Goal: Information Seeking & Learning: Learn about a topic

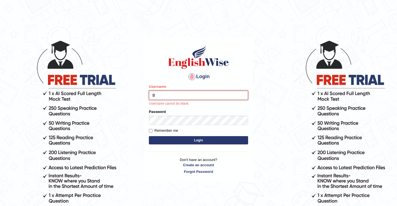
type input "Babsterro"
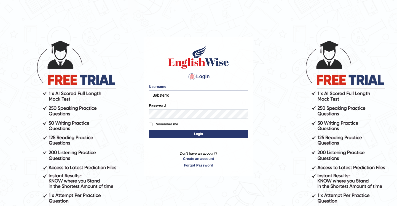
click at [191, 135] on button "Login" at bounding box center [198, 134] width 99 height 8
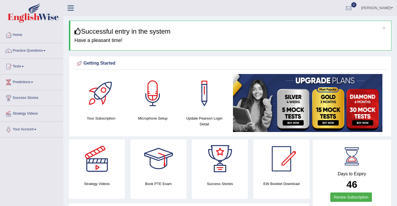
click at [40, 51] on link "Practice Questions" at bounding box center [31, 50] width 63 height 14
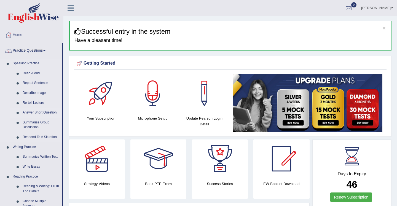
click at [32, 112] on link "Answer Short Question" at bounding box center [41, 113] width 42 height 10
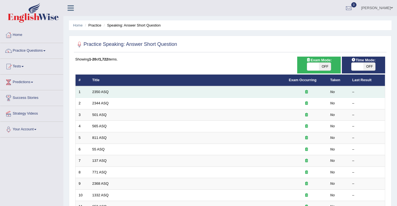
click at [112, 94] on td "2350 ASQ" at bounding box center [187, 92] width 197 height 12
click at [98, 92] on link "2350 ASQ" at bounding box center [100, 92] width 16 height 4
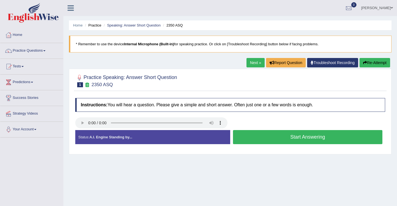
click at [269, 135] on button "Start Answering" at bounding box center [307, 137] width 149 height 14
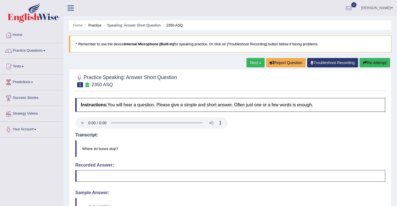
click at [96, 176] on blockquote at bounding box center [230, 176] width 310 height 12
click at [87, 177] on blockquote at bounding box center [230, 176] width 310 height 12
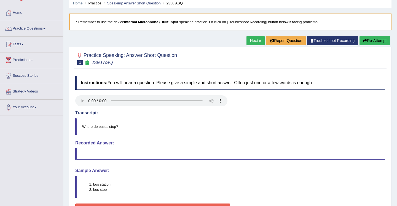
scroll to position [11, 0]
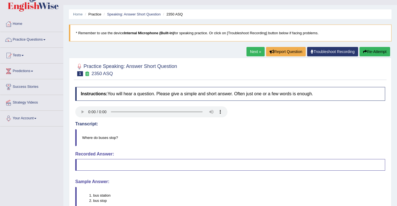
click at [372, 51] on button "Re-Attempt" at bounding box center [374, 51] width 31 height 9
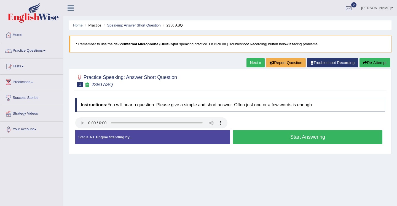
scroll to position [11, 0]
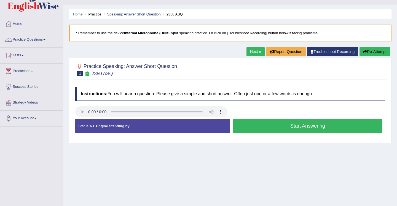
click at [288, 127] on button "Start Answering" at bounding box center [307, 126] width 149 height 14
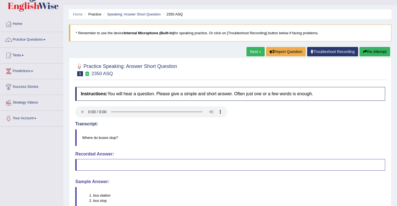
click at [372, 51] on button "Re-Attempt" at bounding box center [374, 51] width 31 height 9
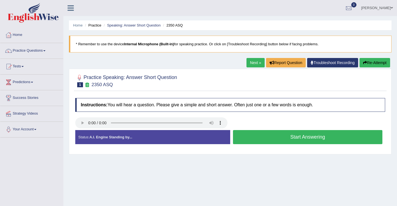
scroll to position [11, 0]
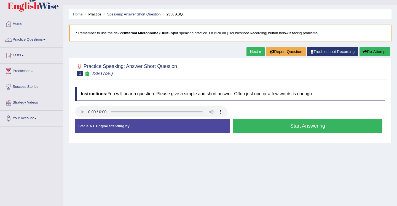
click at [283, 128] on button "Start Answering" at bounding box center [307, 126] width 149 height 14
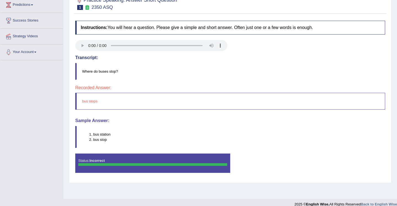
scroll to position [84, 0]
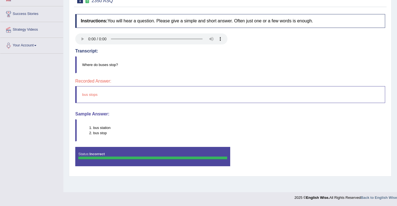
click at [94, 1] on small "2350 ASQ" at bounding box center [103, 0] width 22 height 5
click at [102, 128] on li "bus station" at bounding box center [239, 127] width 292 height 5
click at [102, 129] on li "bus station" at bounding box center [239, 127] width 292 height 5
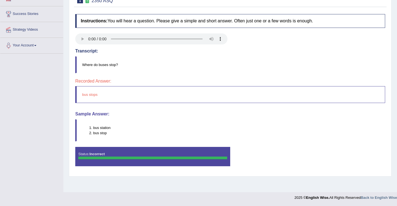
click at [102, 130] on li "bus stop" at bounding box center [239, 132] width 292 height 5
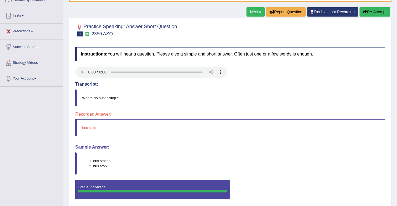
scroll to position [40, 0]
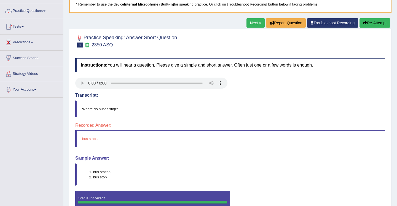
click at [372, 22] on button "Re-Attempt" at bounding box center [374, 22] width 31 height 9
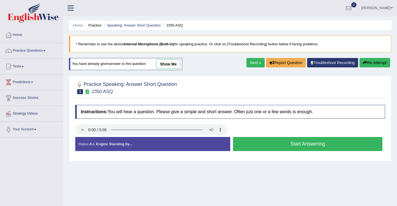
scroll to position [40, 0]
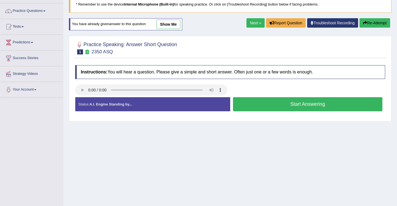
click at [273, 108] on button "Start Answering" at bounding box center [307, 104] width 149 height 14
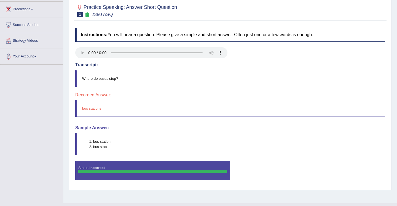
scroll to position [84, 0]
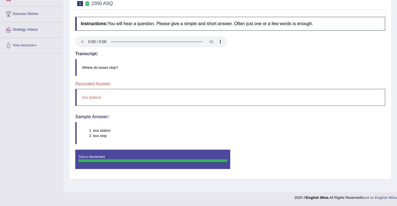
click at [360, 63] on blockquote "Where do buses stop?" at bounding box center [230, 67] width 310 height 17
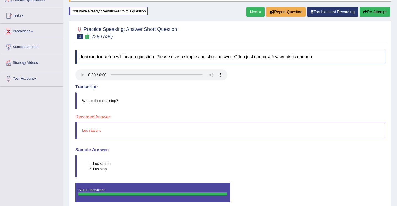
scroll to position [40, 0]
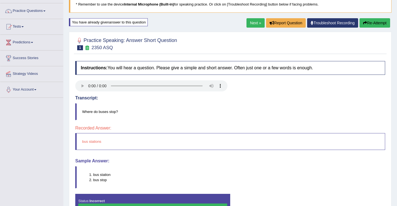
click at [250, 25] on link "Next »" at bounding box center [255, 22] width 18 height 9
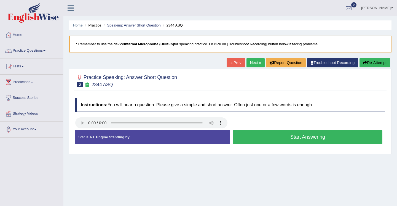
click at [292, 137] on button "Start Answering" at bounding box center [307, 137] width 149 height 14
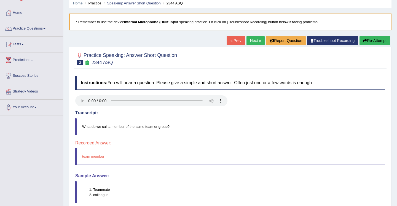
scroll to position [33, 0]
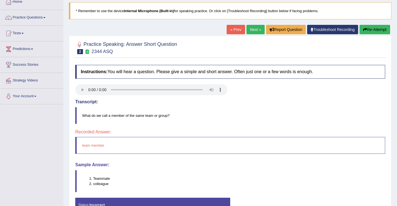
click at [370, 31] on button "Re-Attempt" at bounding box center [374, 29] width 31 height 9
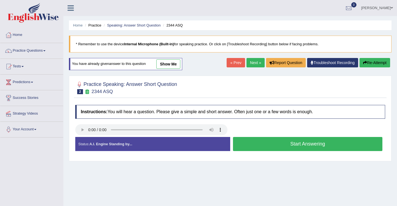
scroll to position [33, 0]
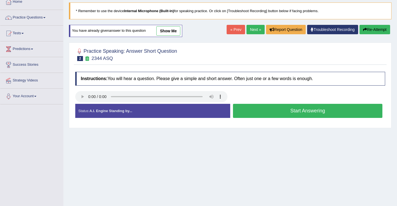
click at [302, 112] on button "Start Answering" at bounding box center [307, 111] width 149 height 14
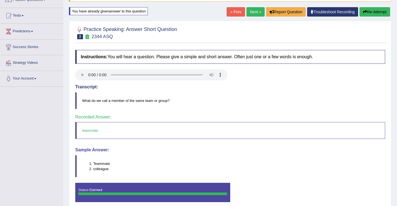
scroll to position [40, 0]
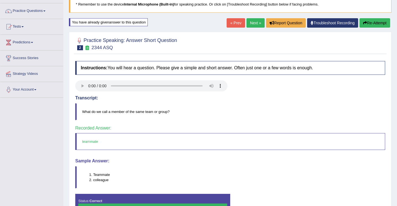
click at [253, 21] on link "Next »" at bounding box center [255, 22] width 18 height 9
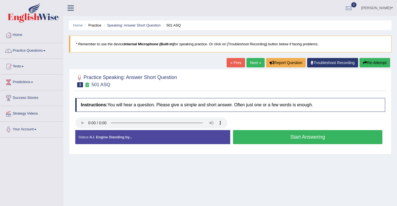
click at [274, 135] on button "Start Answering" at bounding box center [307, 137] width 149 height 14
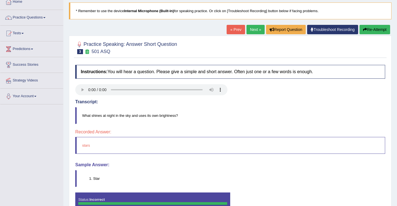
scroll to position [44, 0]
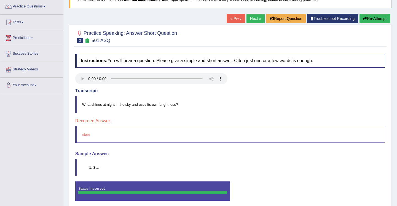
click at [368, 18] on button "Re-Attempt" at bounding box center [374, 18] width 31 height 9
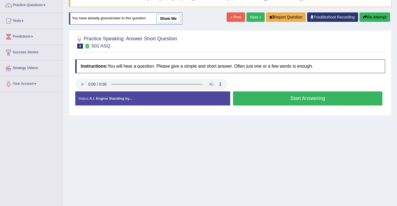
scroll to position [45, 0]
click at [287, 101] on button "Start Answering" at bounding box center [307, 98] width 149 height 14
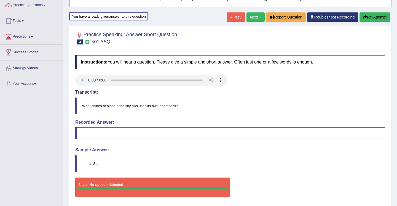
click at [369, 19] on button "Re-Attempt" at bounding box center [374, 16] width 31 height 9
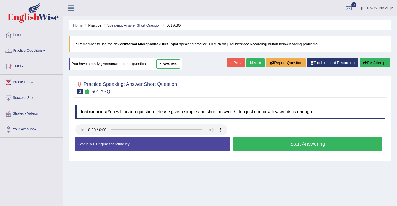
scroll to position [47, 0]
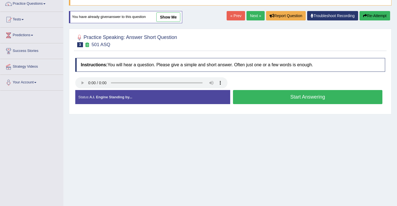
click at [295, 95] on button "Start Answering" at bounding box center [307, 97] width 149 height 14
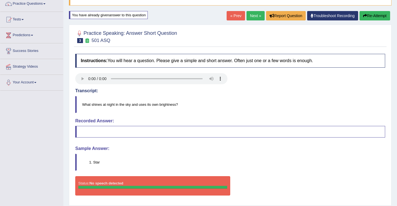
click at [367, 17] on button "Re-Attempt" at bounding box center [374, 15] width 31 height 9
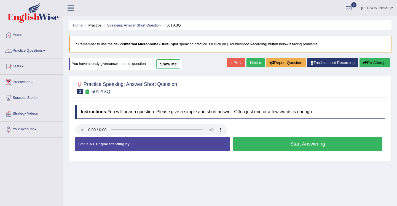
scroll to position [47, 0]
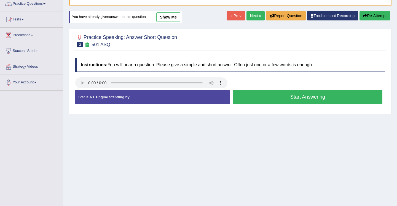
click at [286, 99] on button "Start Answering" at bounding box center [307, 97] width 149 height 14
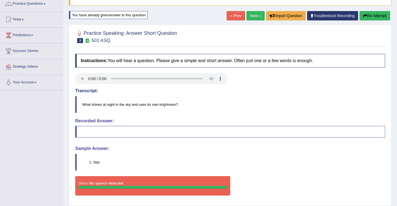
click at [373, 19] on button "Re-Attempt" at bounding box center [374, 15] width 31 height 9
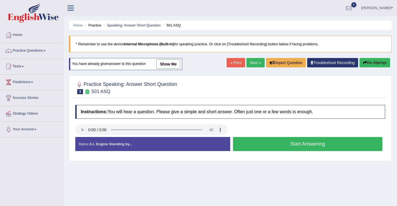
scroll to position [47, 0]
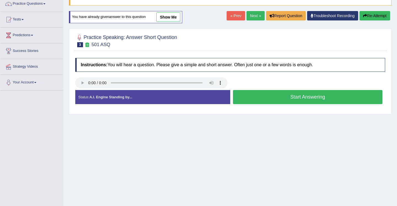
click at [278, 95] on button "Start Answering" at bounding box center [307, 97] width 149 height 14
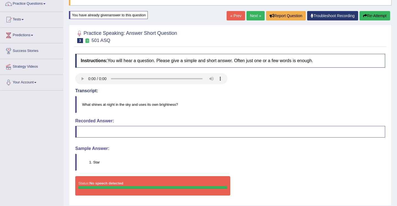
click at [36, 82] on span at bounding box center [35, 82] width 2 height 1
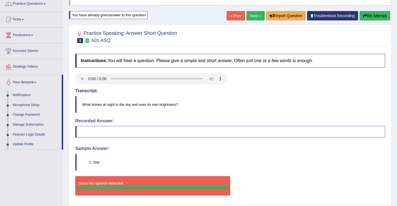
click at [36, 82] on span at bounding box center [35, 82] width 2 height 1
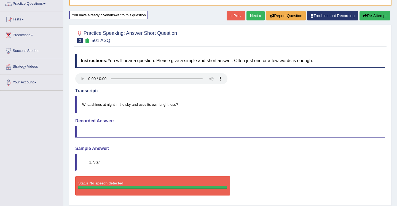
click at [28, 50] on link "Success Stories" at bounding box center [31, 50] width 63 height 14
